Goal: Information Seeking & Learning: Find specific fact

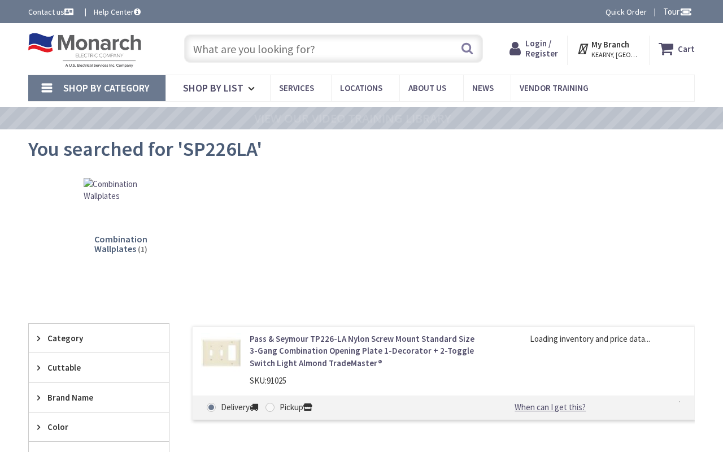
type input "[GEOGRAPHIC_DATA][US_STATE], [GEOGRAPHIC_DATA]"
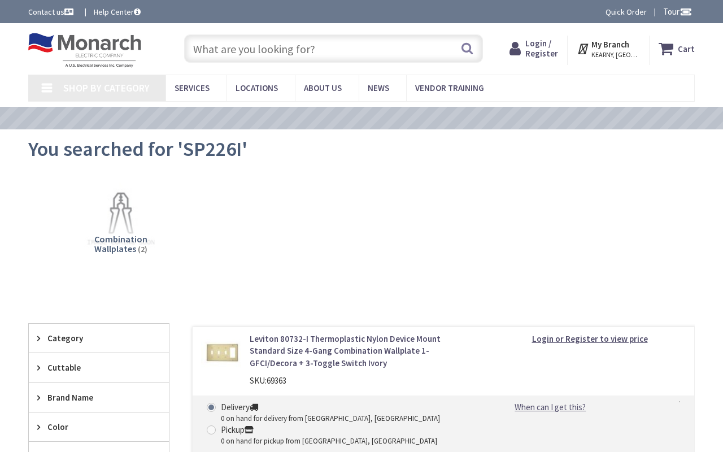
type input "[GEOGRAPHIC_DATA][US_STATE], [GEOGRAPHIC_DATA]"
